Goal: Find specific page/section: Find specific page/section

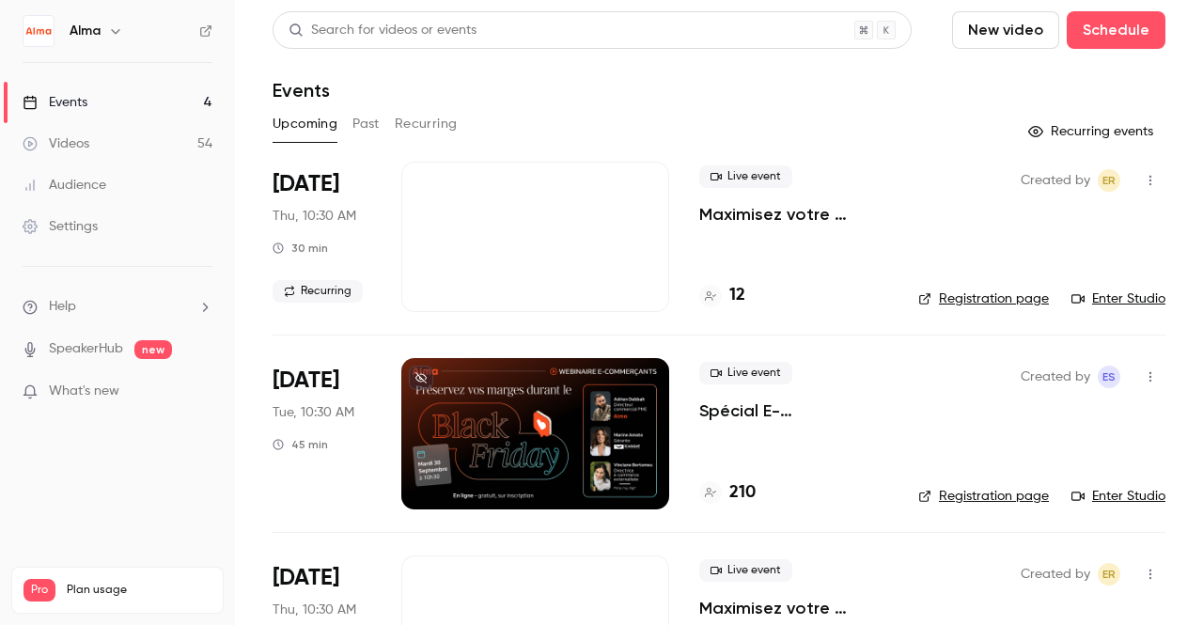
scroll to position [133, 0]
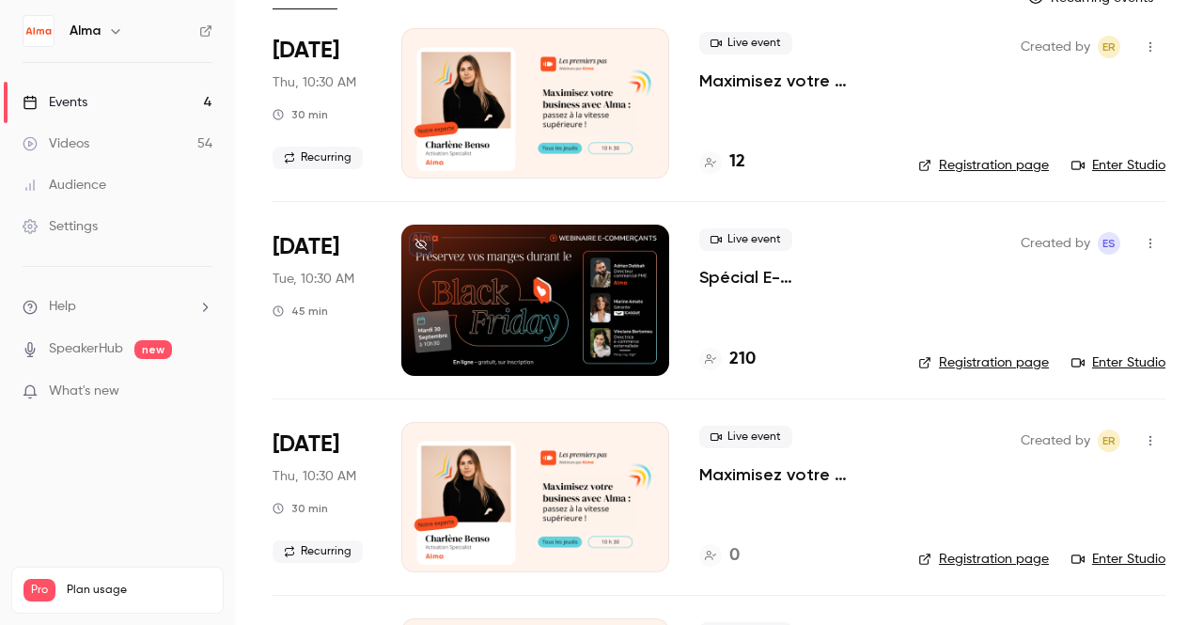
click at [713, 279] on p "Spécial E-commerçants - Sortir de la guerre des prix et préserver ses marges pe…" at bounding box center [793, 277] width 189 height 23
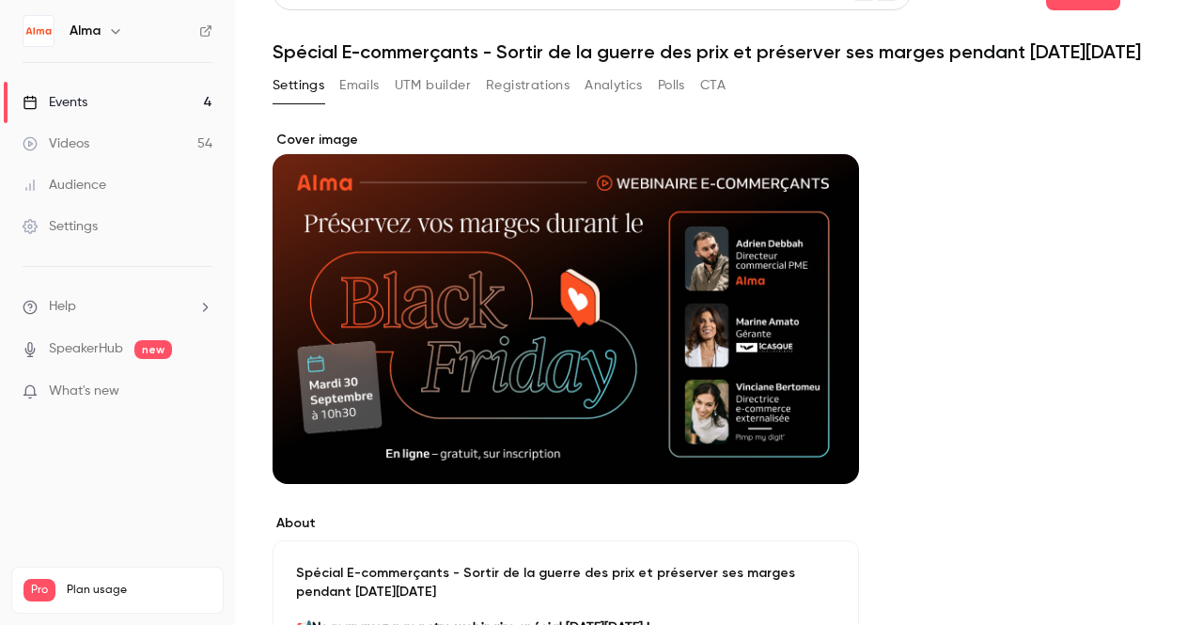
scroll to position [38, 0]
